Goal: Information Seeking & Learning: Learn about a topic

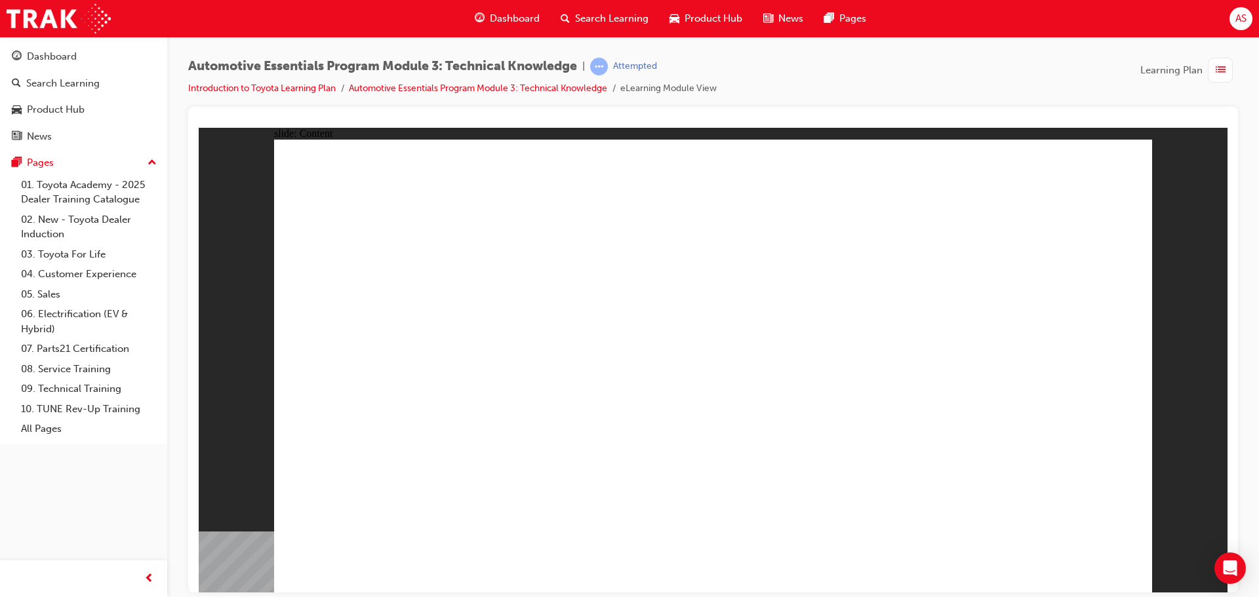
click at [1182, 269] on div "slide: Content Rectangle 1 close_white.png Rectangle 1 Group 1 How does it work…" at bounding box center [713, 359] width 1028 height 465
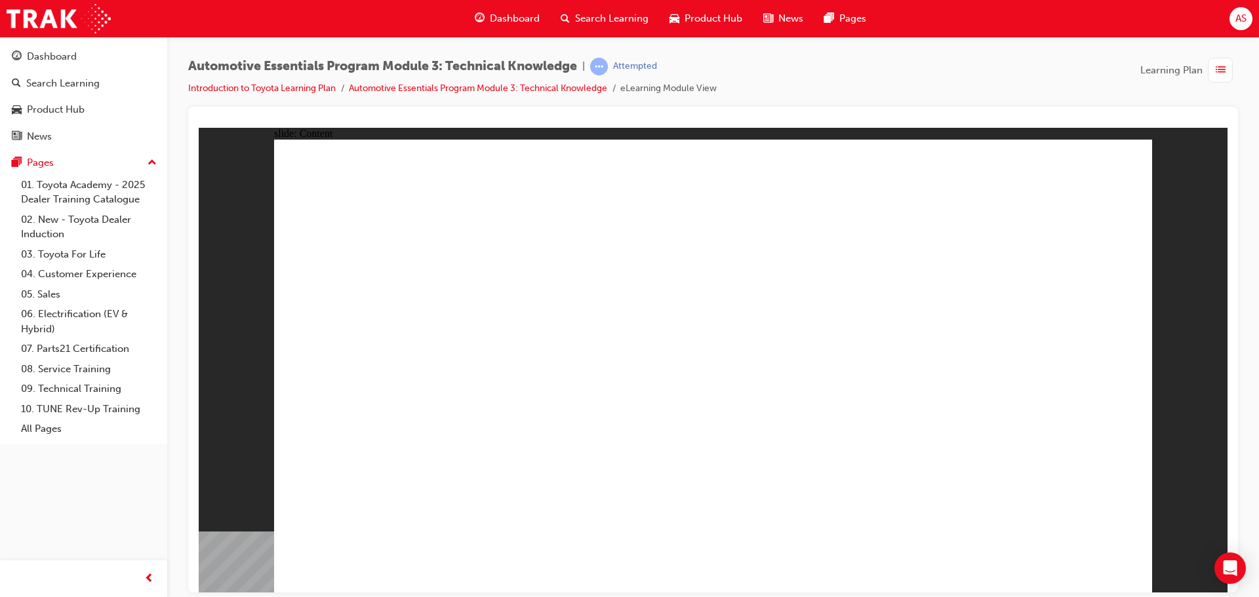
click at [1215, 249] on div "slide: Content Rectangle 1 Oval 1 MENU Line 1 RESOURCES Line 1 Rectangle 1 arro…" at bounding box center [713, 359] width 1028 height 465
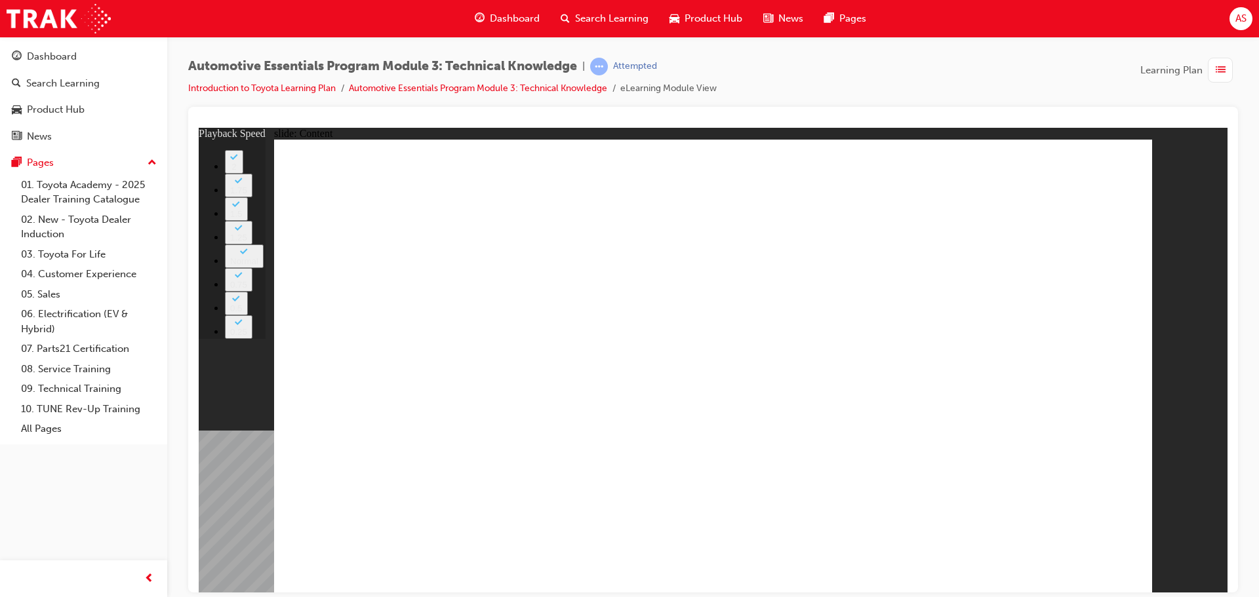
type input "18"
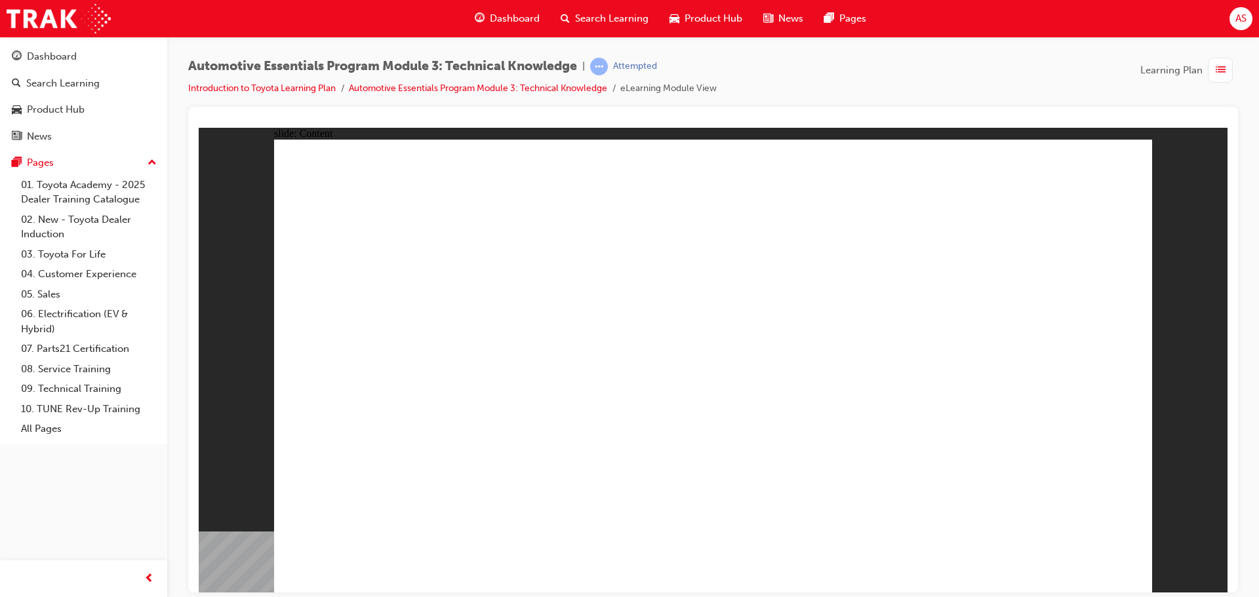
drag, startPoint x: 590, startPoint y: 302, endPoint x: 591, endPoint y: 317, distance: 15.7
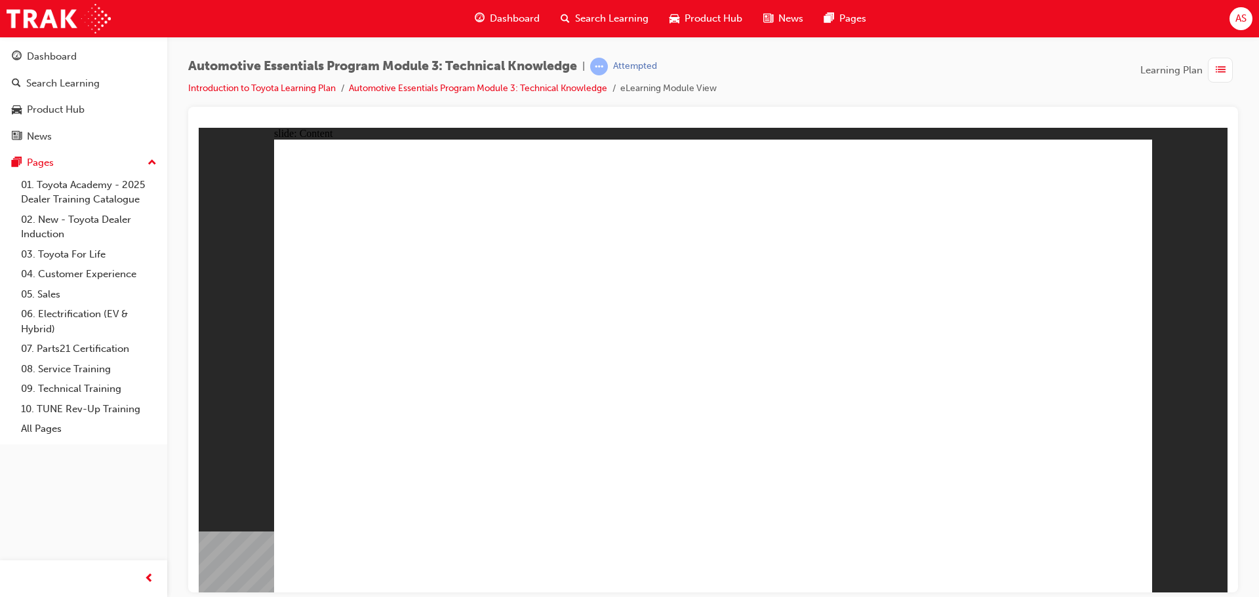
radio input "true"
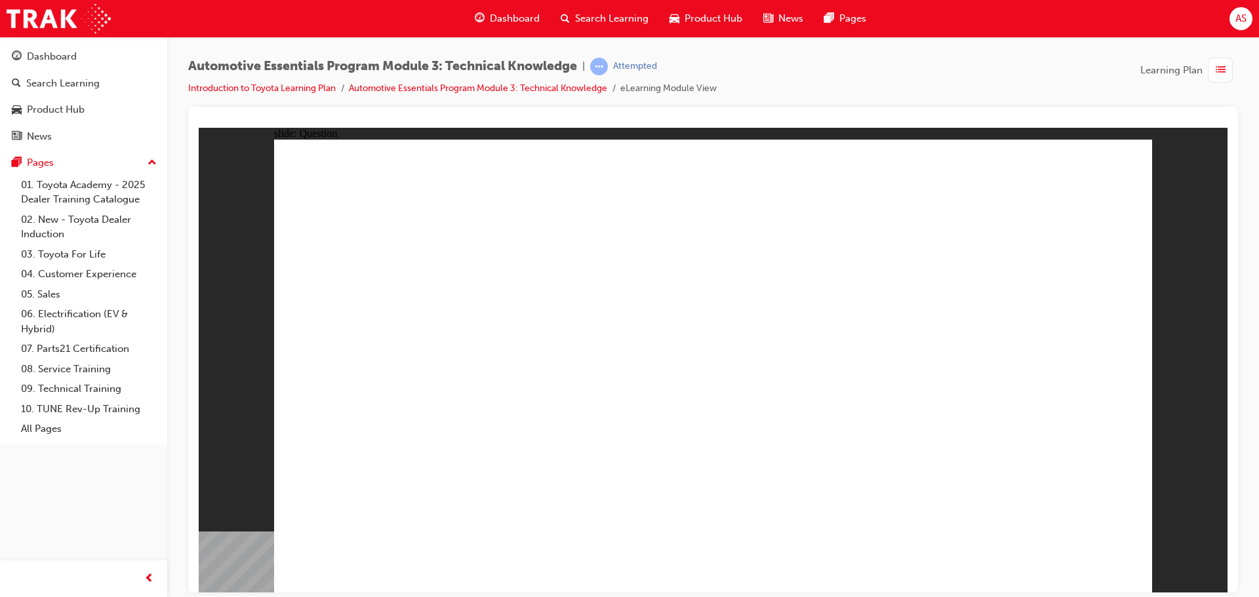
radio input "true"
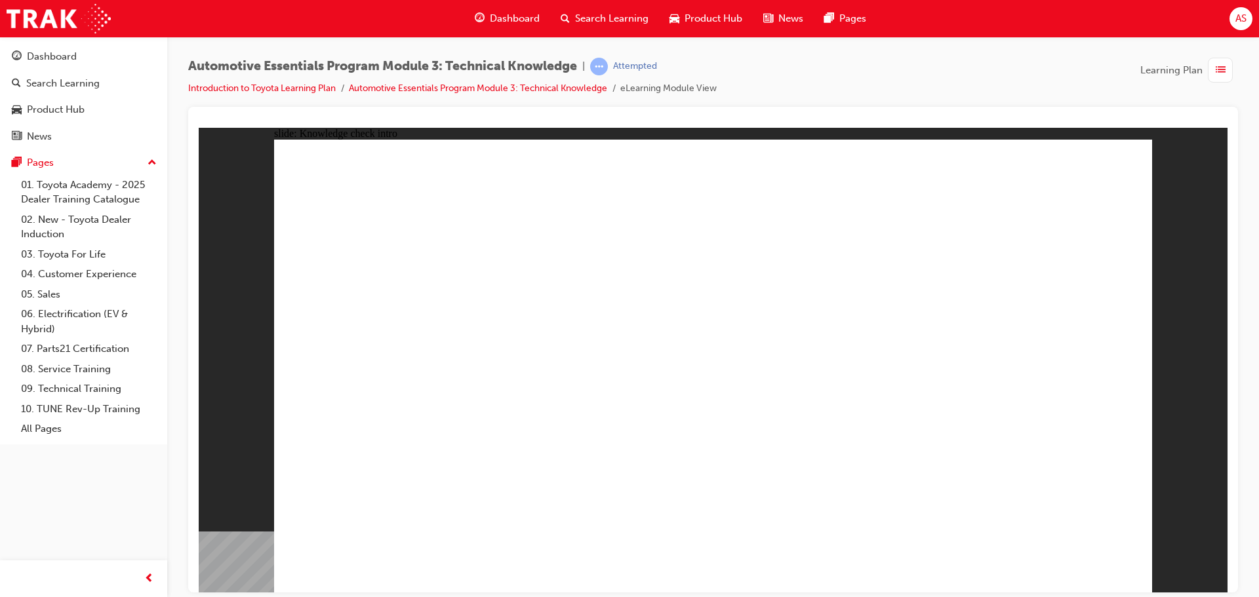
radio input "true"
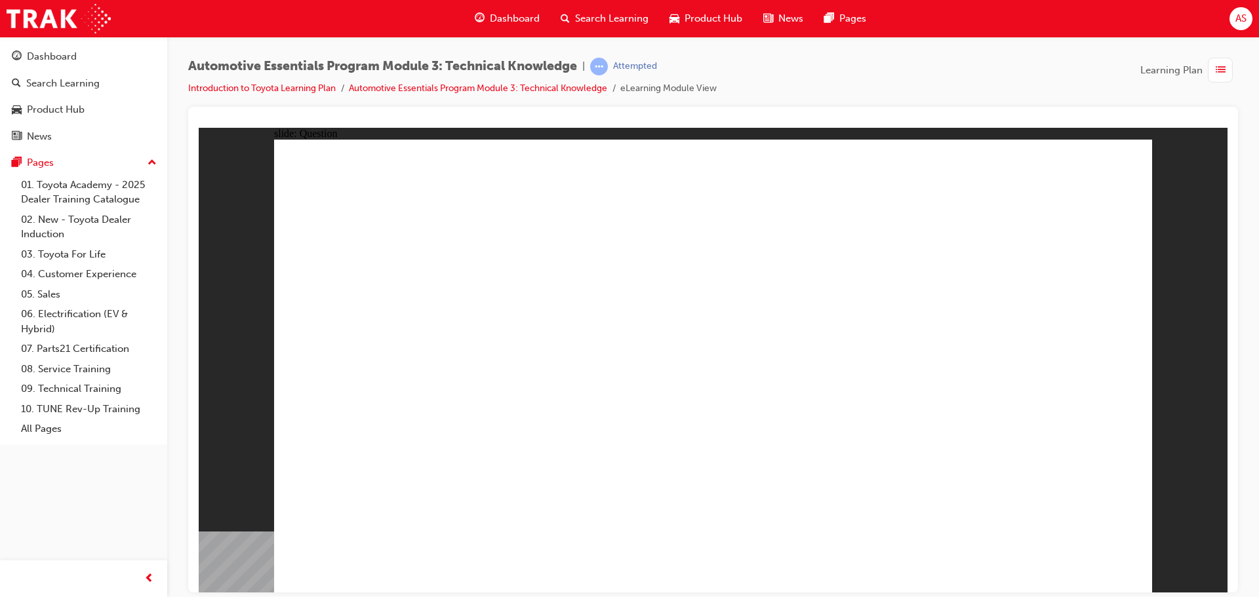
radio input "false"
radio input "true"
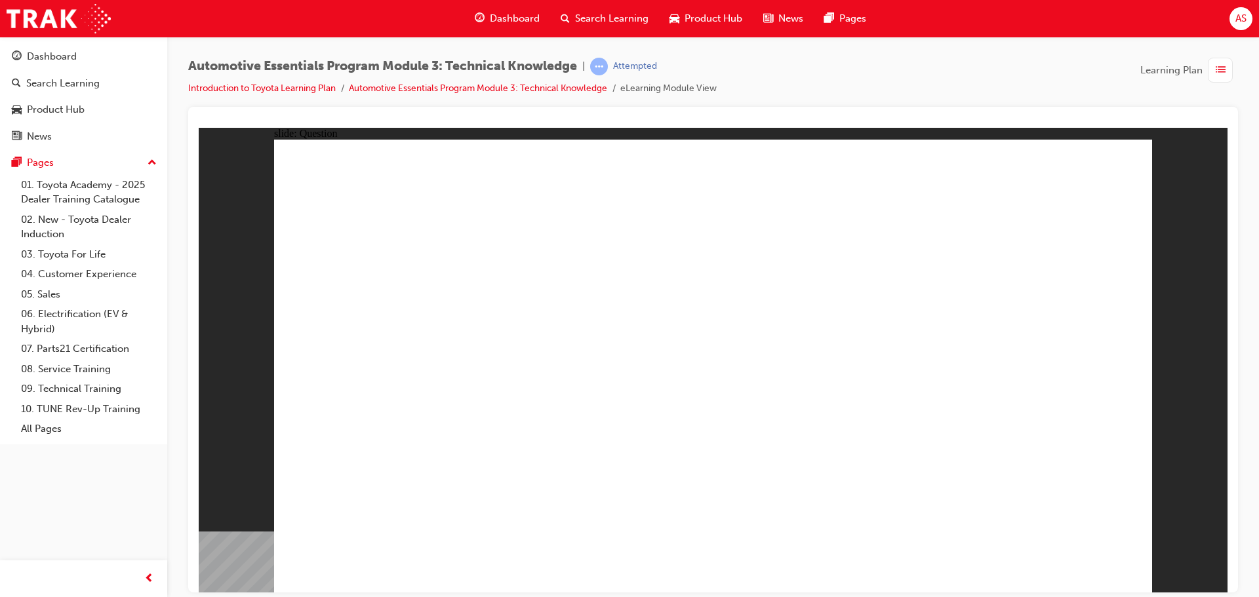
radio input "true"
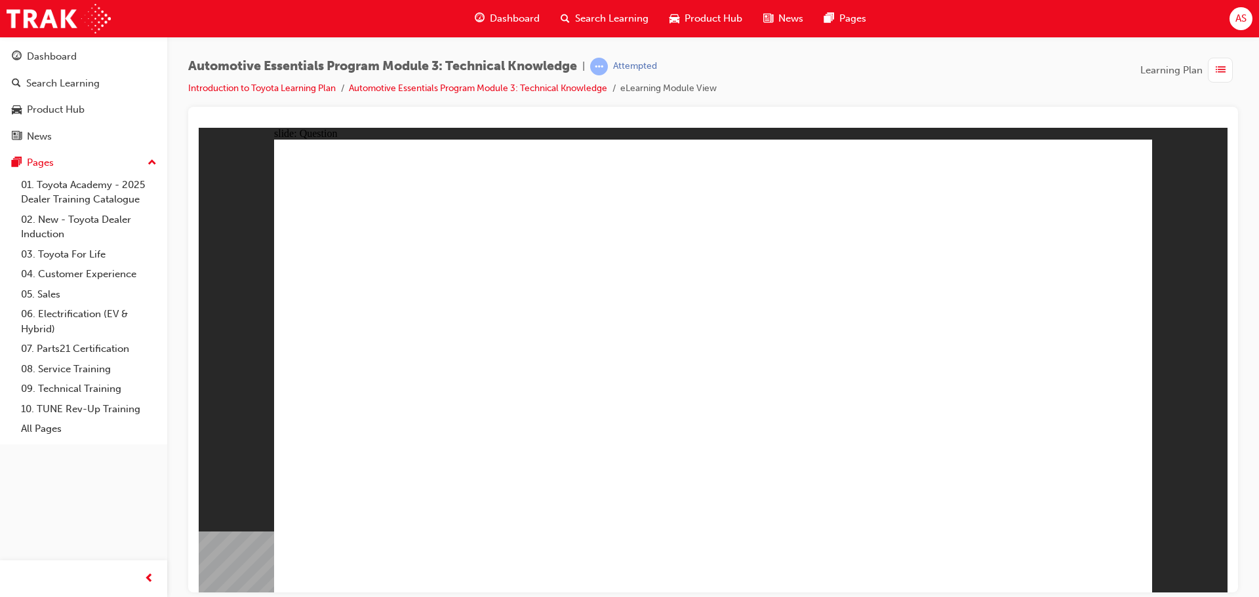
radio input "true"
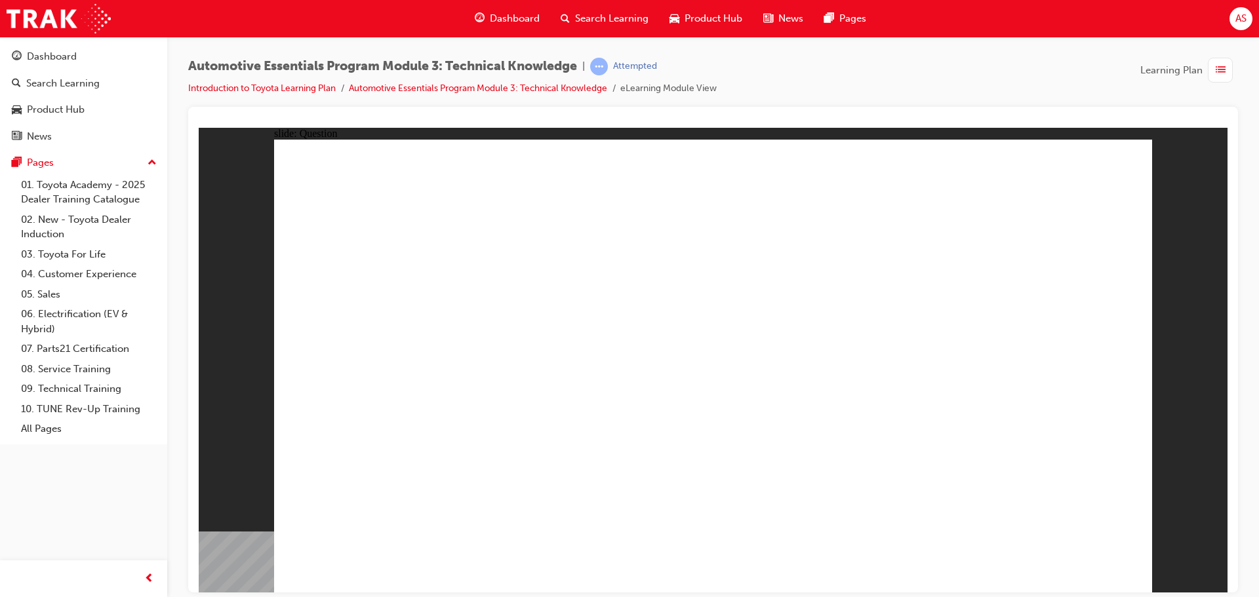
radio input "true"
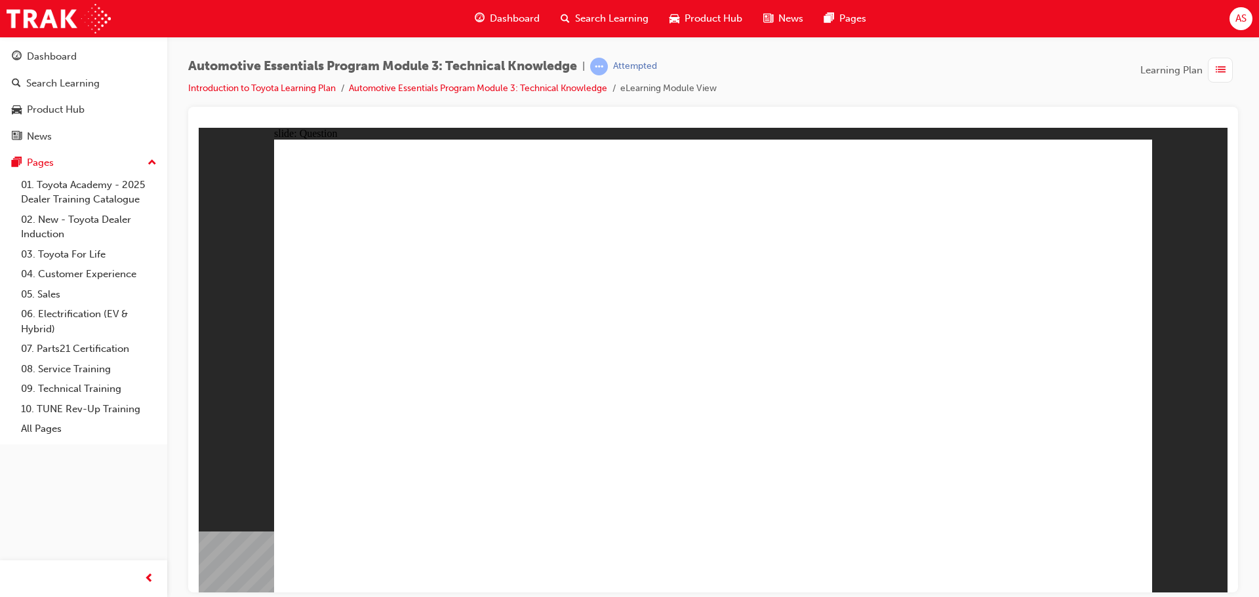
radio input "true"
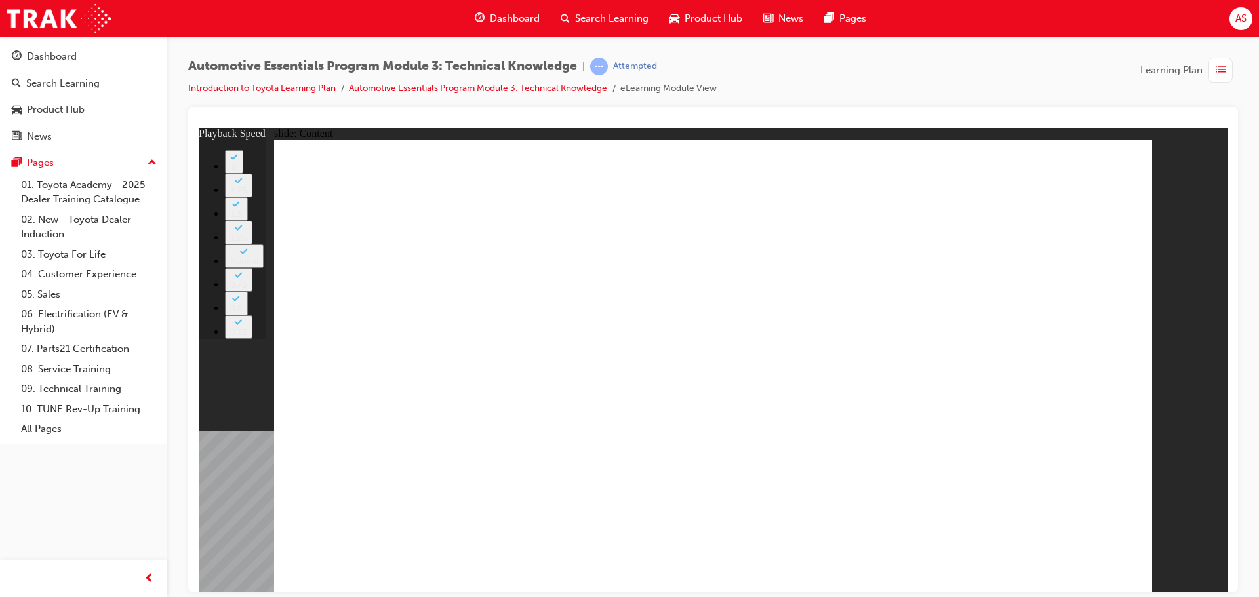
type input "8"
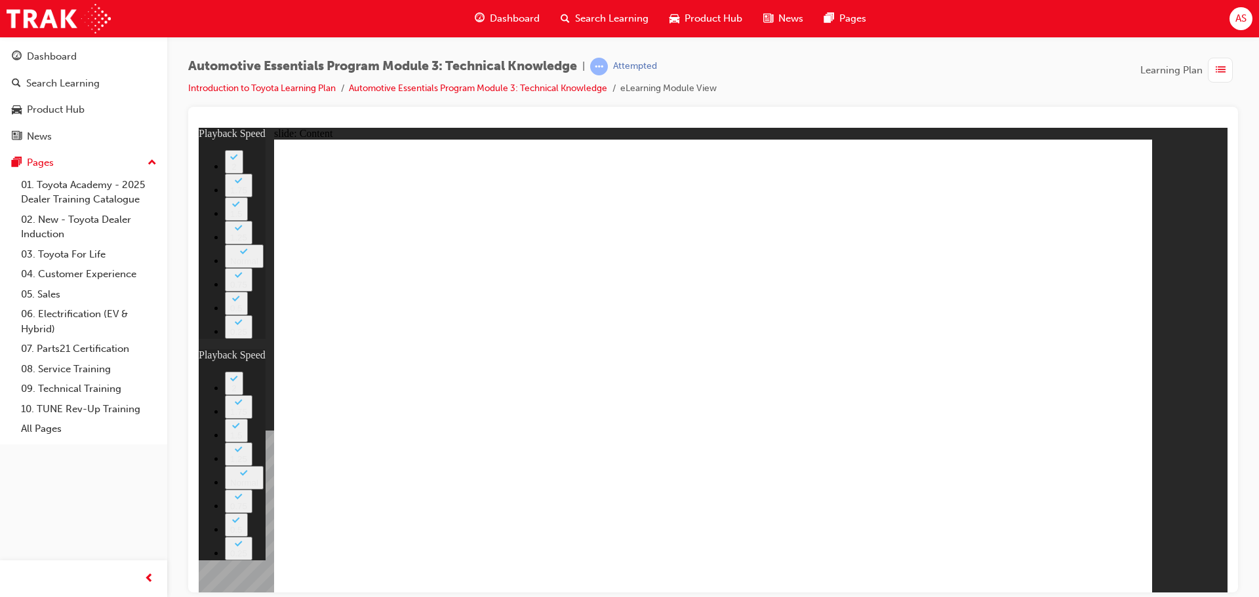
type input "11"
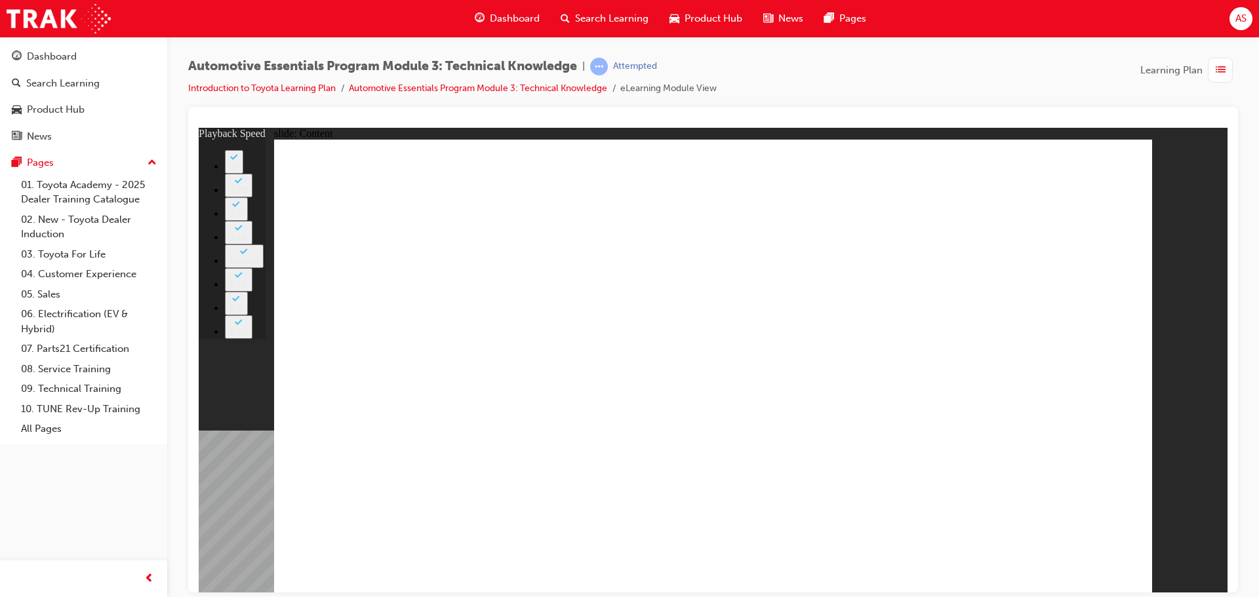
type input "7"
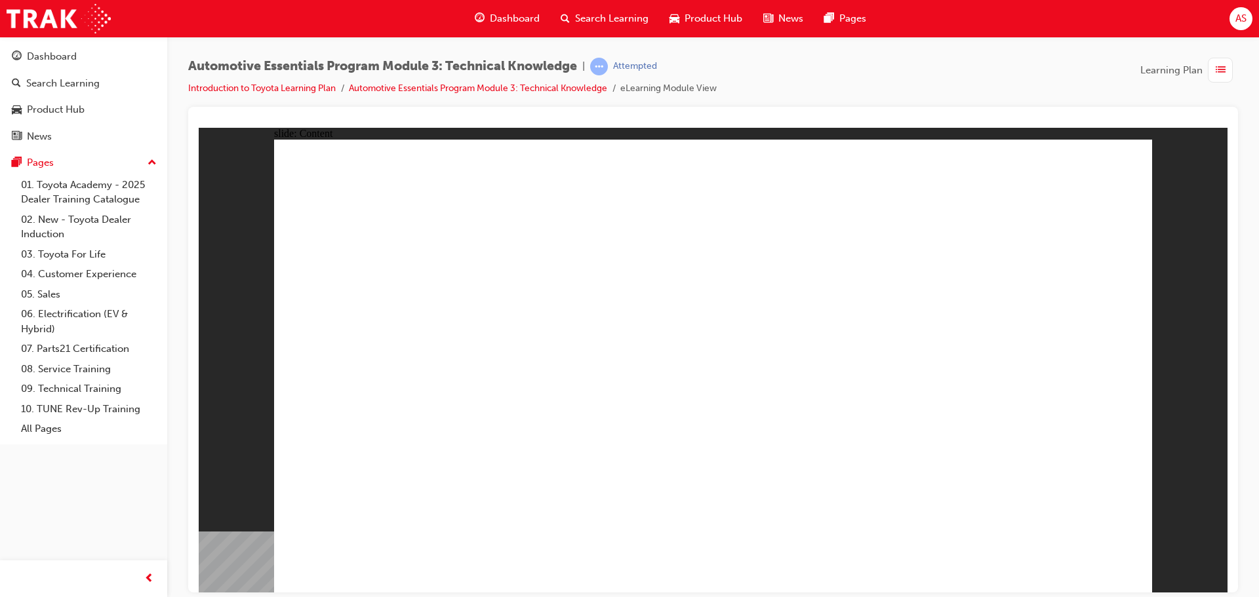
drag, startPoint x: 749, startPoint y: 263, endPoint x: 761, endPoint y: 260, distance: 12.7
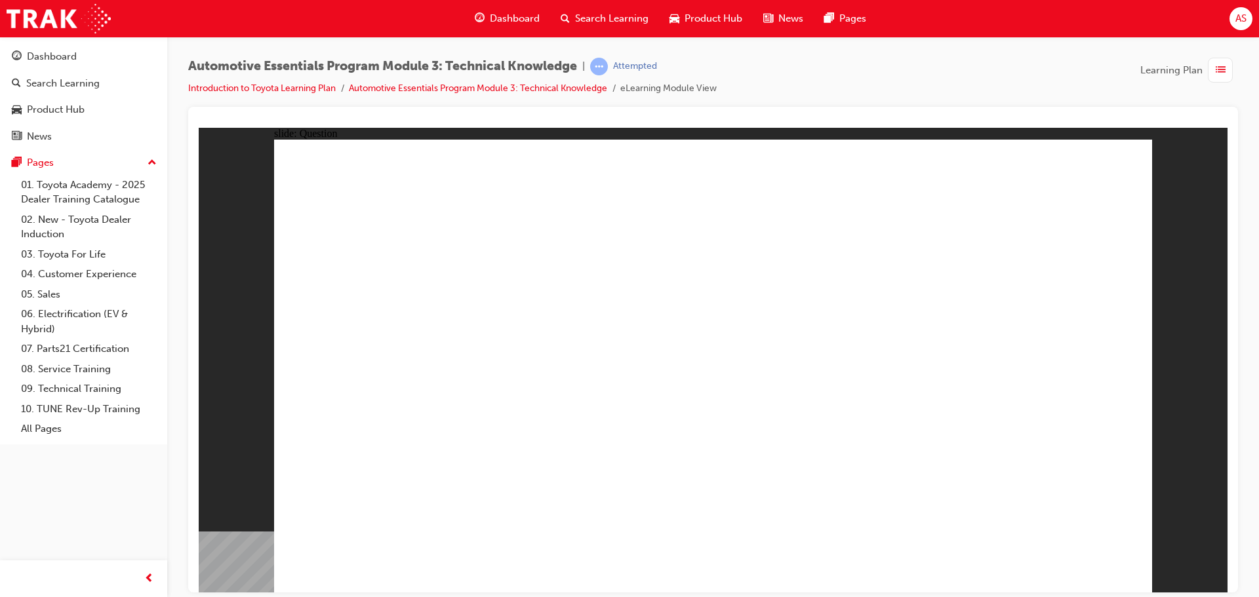
radio input "true"
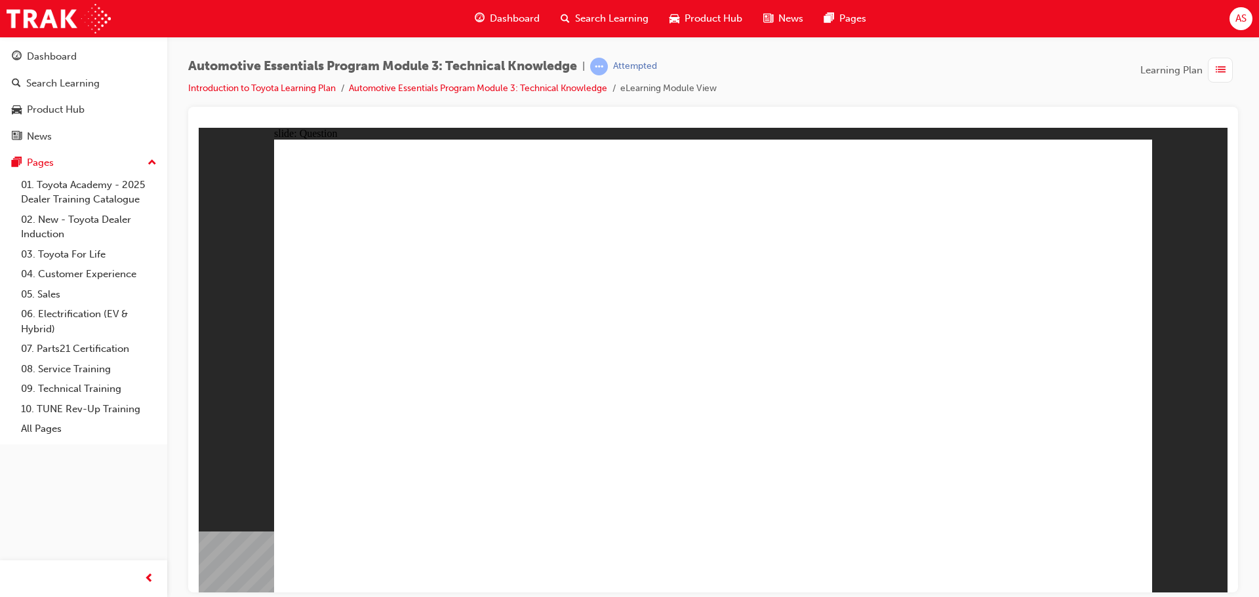
radio input "true"
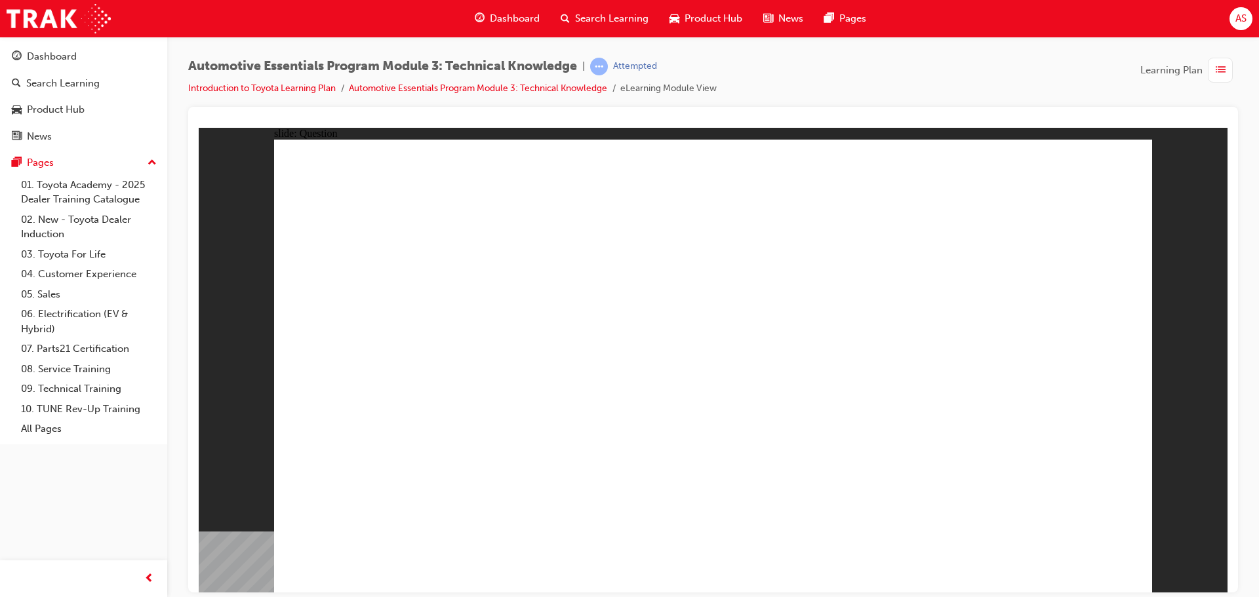
radio input "true"
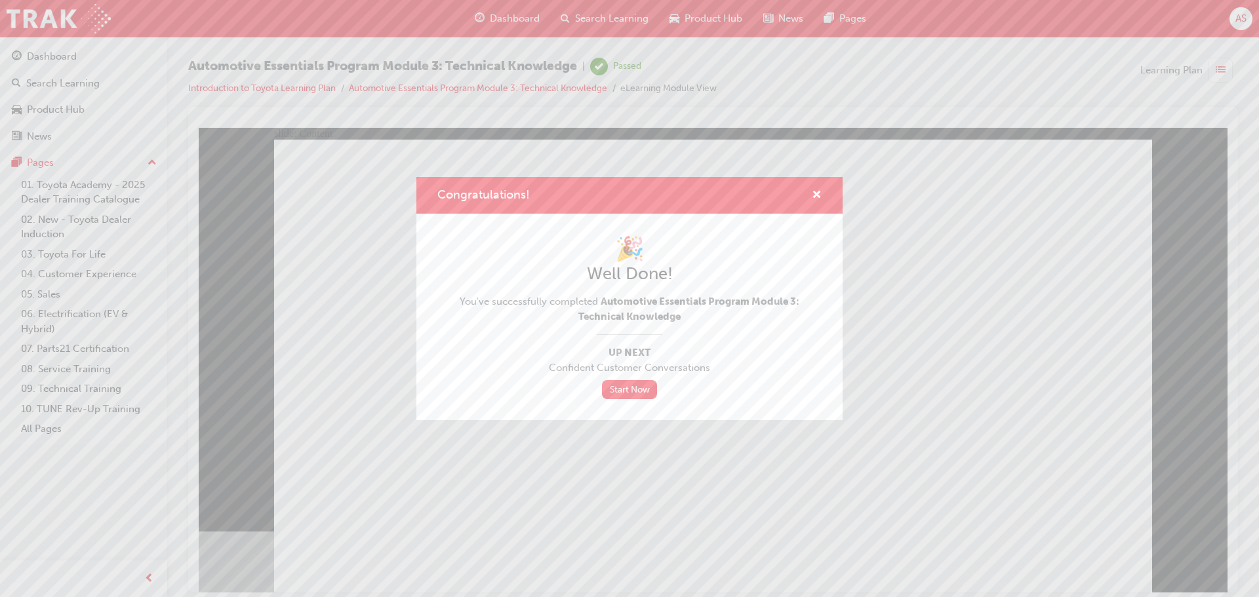
click at [810, 195] on div "Congratulations!" at bounding box center [811, 195] width 20 height 16
click at [814, 195] on span "cross-icon" at bounding box center [817, 196] width 10 height 12
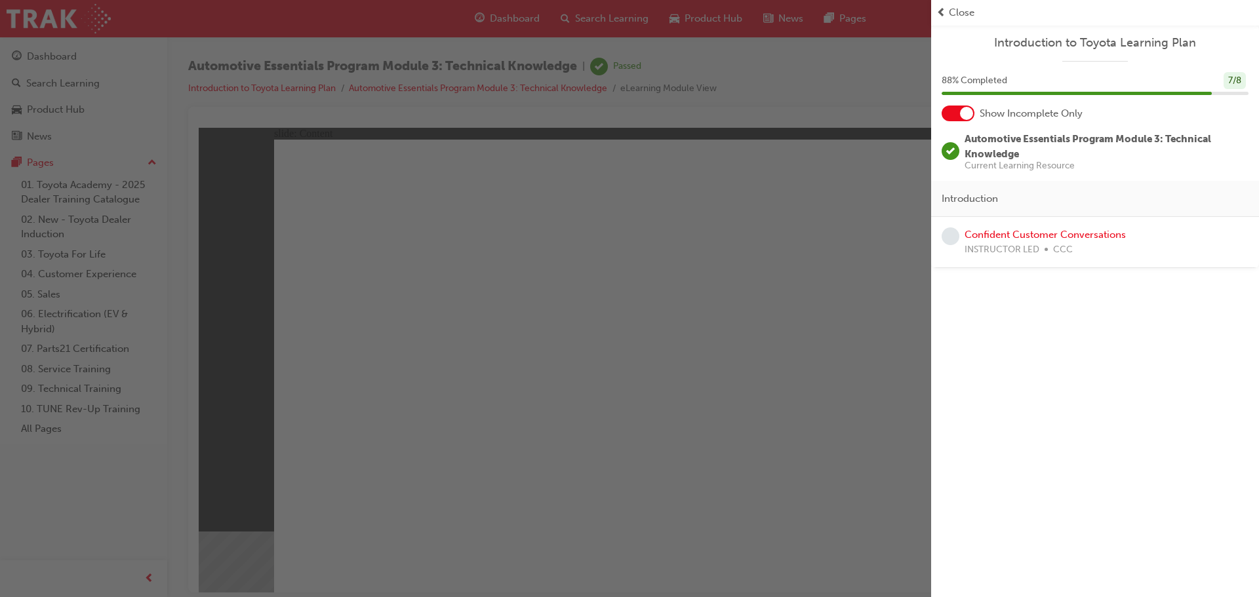
click at [952, 11] on span "Close" at bounding box center [962, 12] width 26 height 15
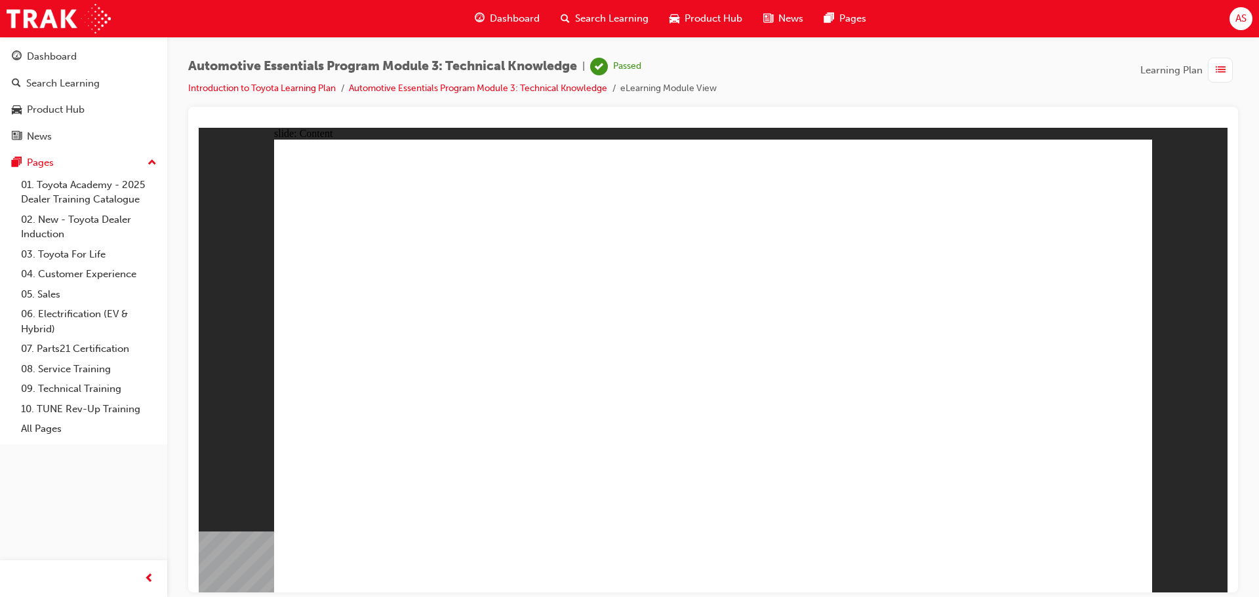
click at [505, 21] on span "Dashboard" at bounding box center [515, 18] width 50 height 15
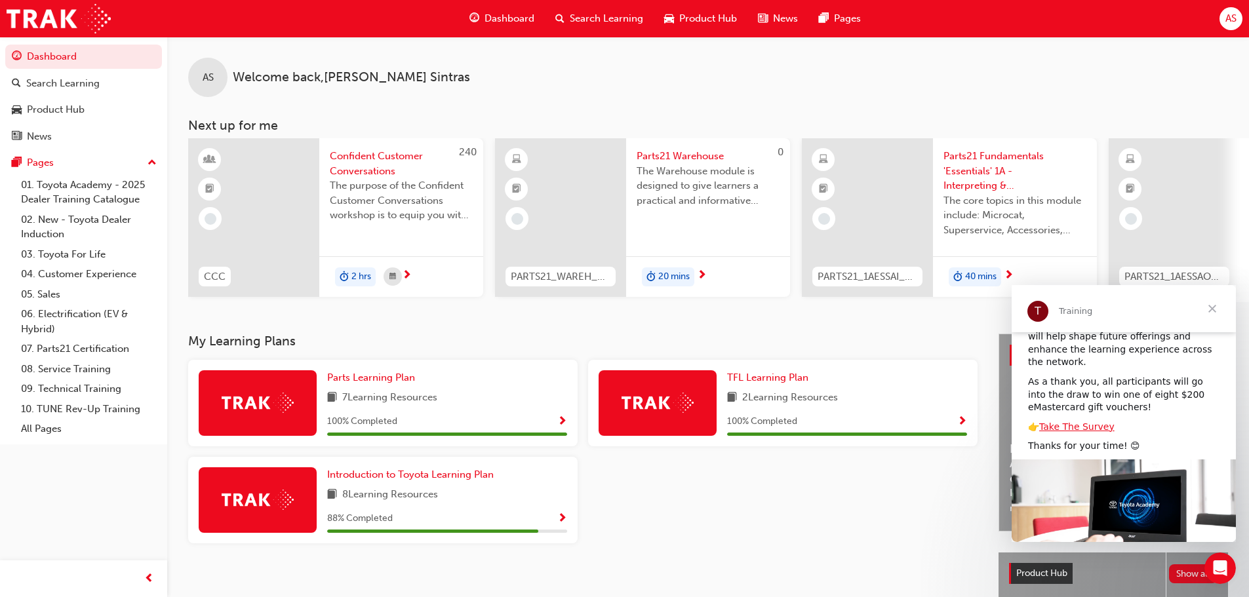
scroll to position [140, 0]
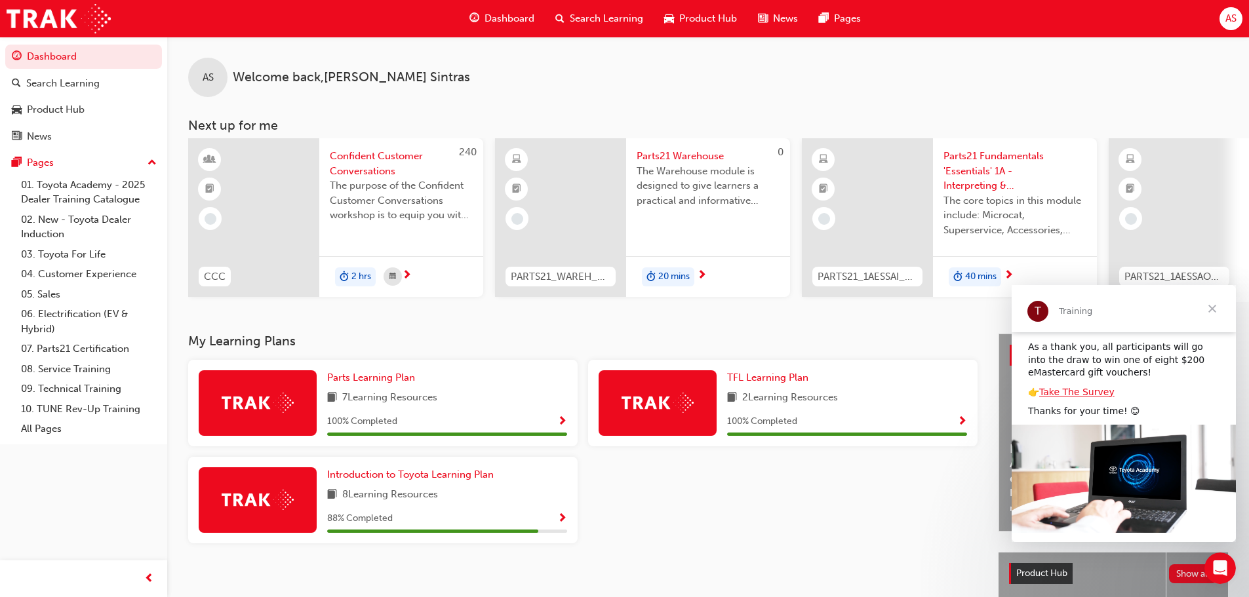
click at [1215, 303] on span "Close" at bounding box center [1211, 308] width 47 height 47
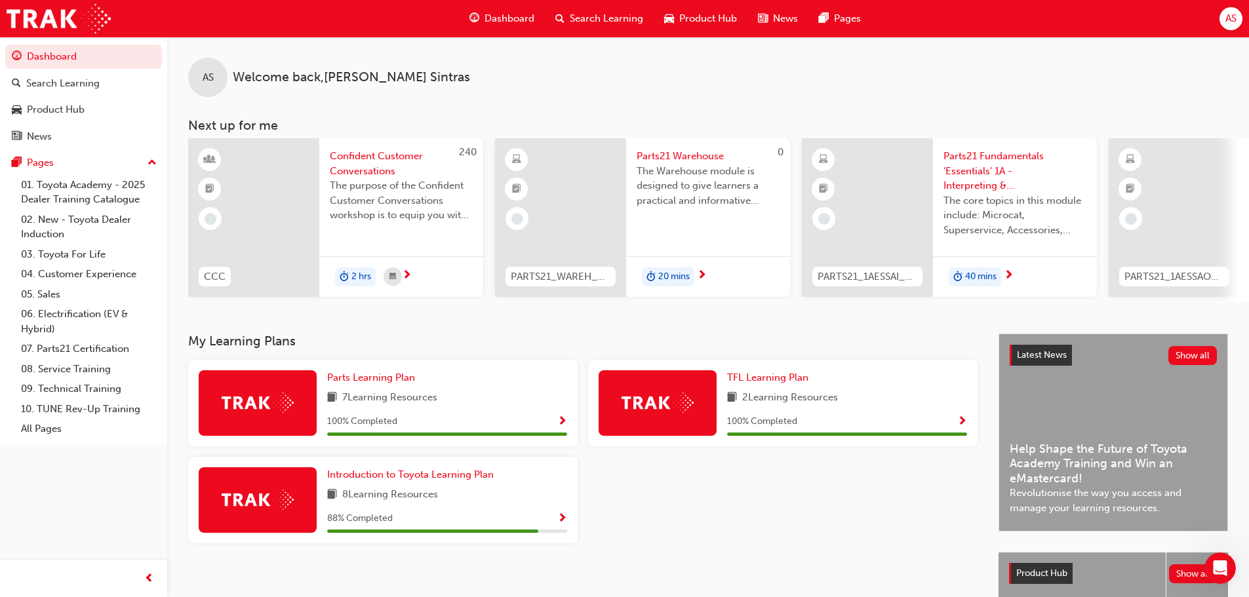
click at [809, 477] on div at bounding box center [783, 505] width 400 height 97
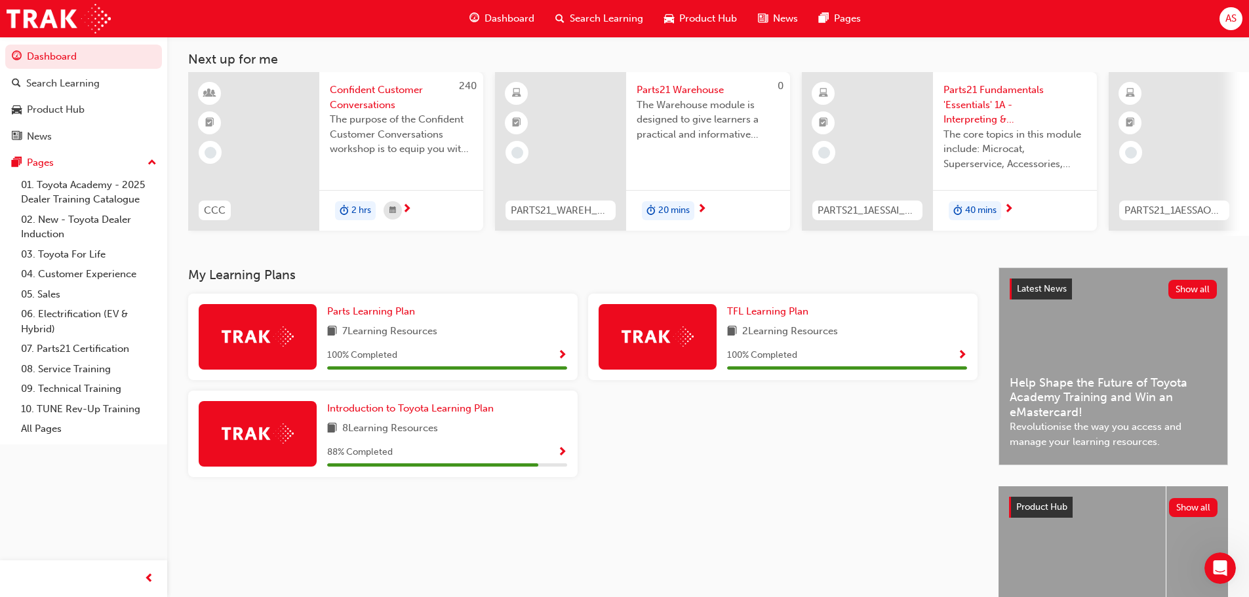
scroll to position [0, 0]
